Goal: Information Seeking & Learning: Learn about a topic

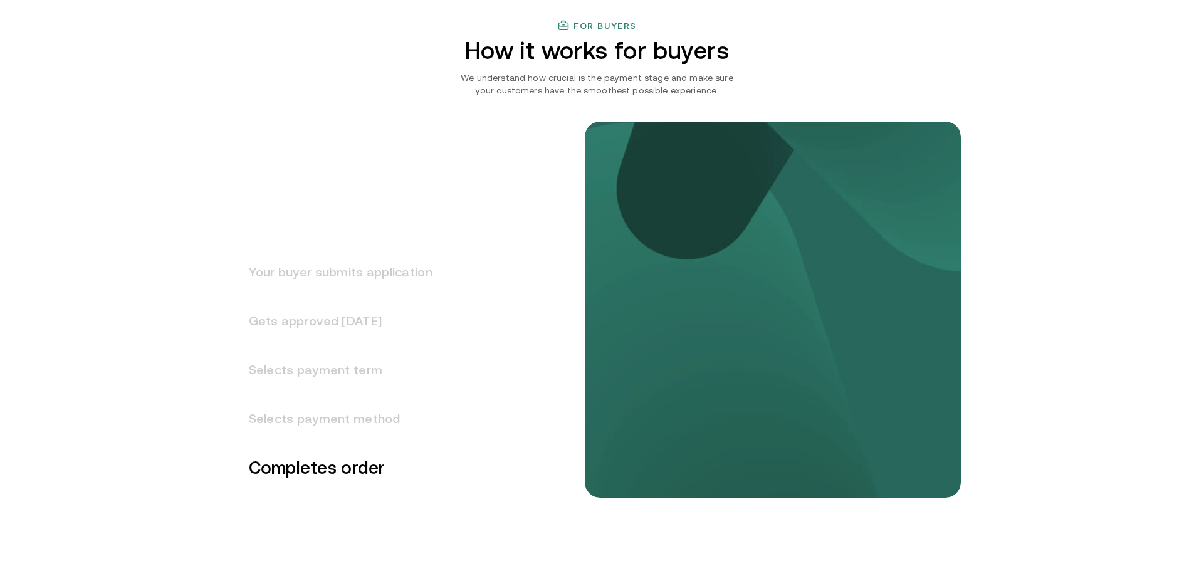
scroll to position [1139, 0]
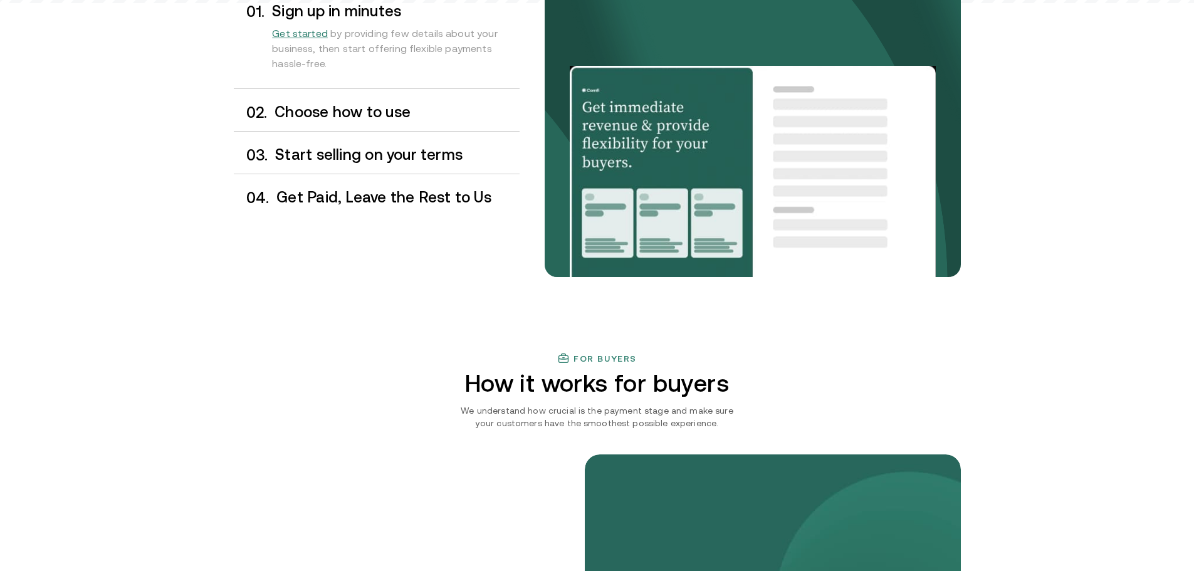
drag, startPoint x: 1034, startPoint y: 133, endPoint x: 1053, endPoint y: 84, distance: 52.6
click at [1036, 133] on div "For suppliers How it works for suppliers Offer your buyers flexible payments th…" at bounding box center [597, 93] width 1194 height 517
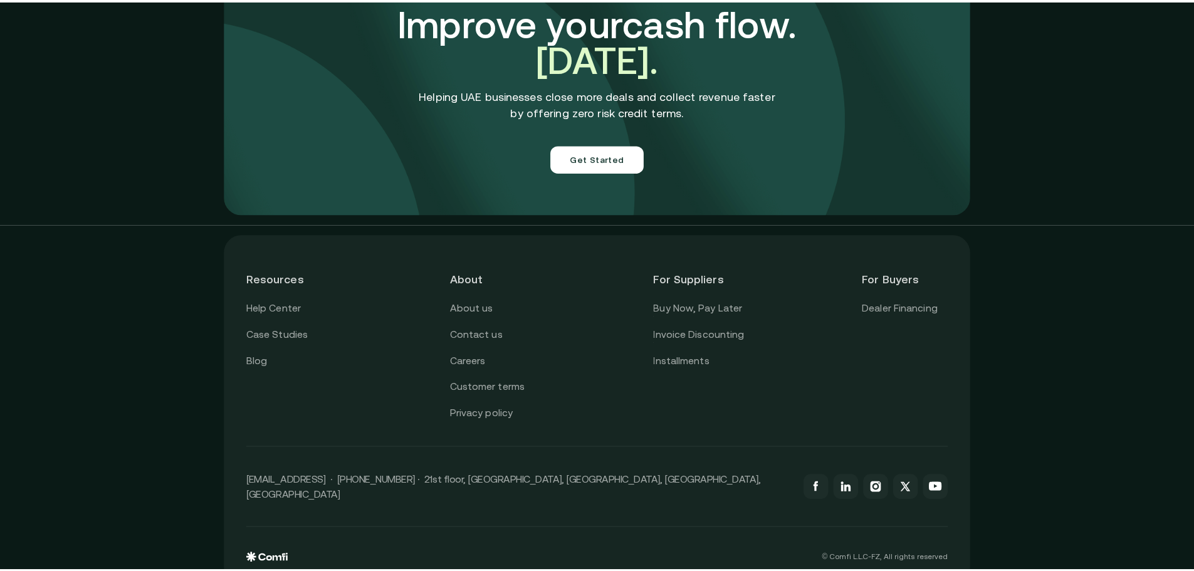
scroll to position [0, 0]
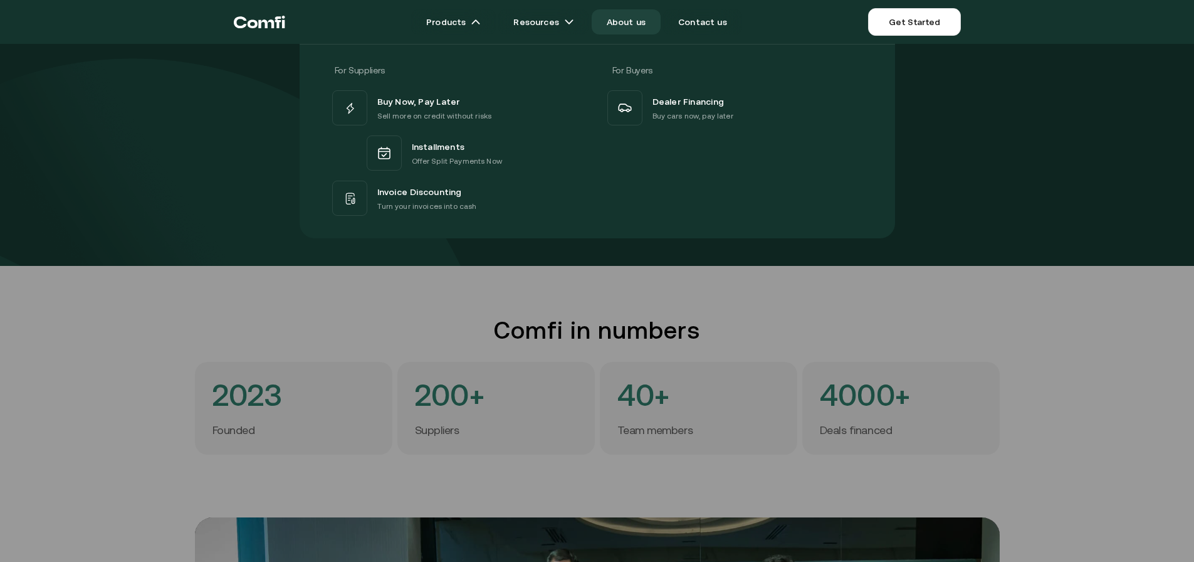
click at [151, 330] on div at bounding box center [597, 325] width 1194 height 562
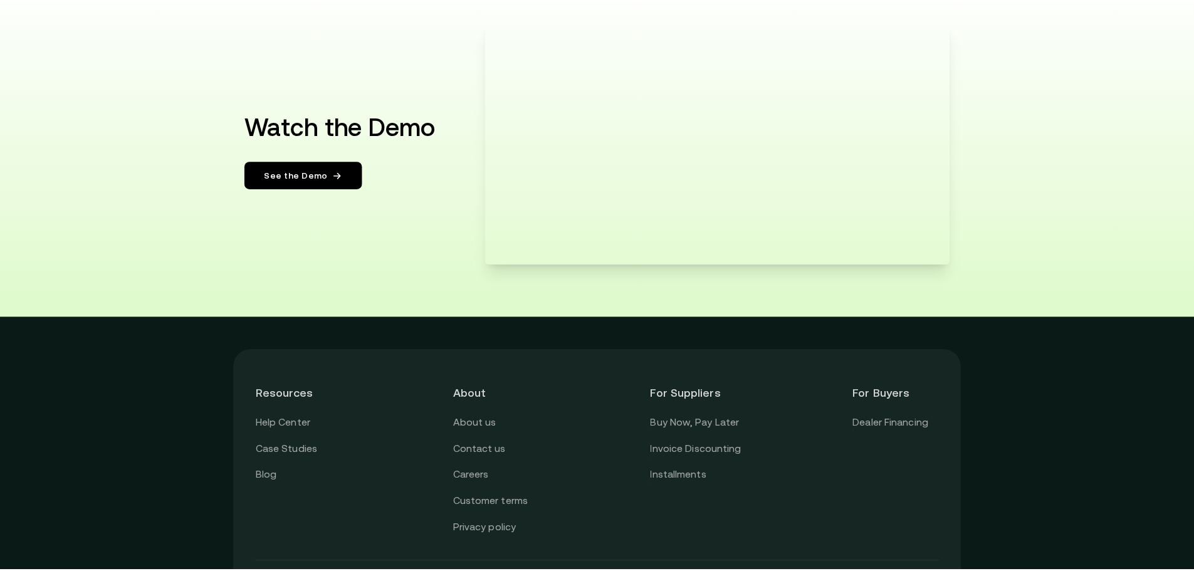
scroll to position [2363, 0]
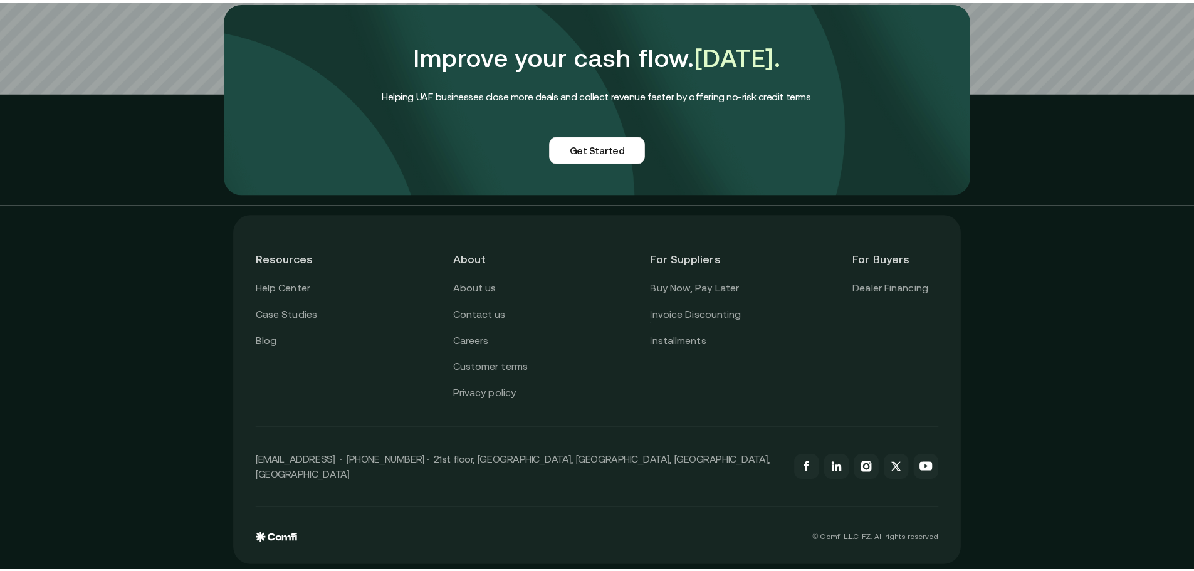
scroll to position [983, 0]
